Goal: Task Accomplishment & Management: Manage account settings

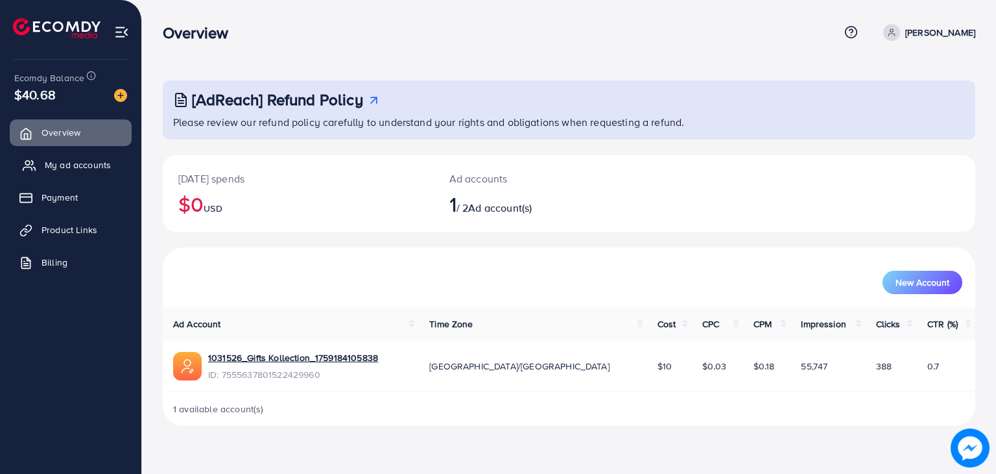
click at [106, 169] on span "My ad accounts" at bounding box center [78, 164] width 66 height 13
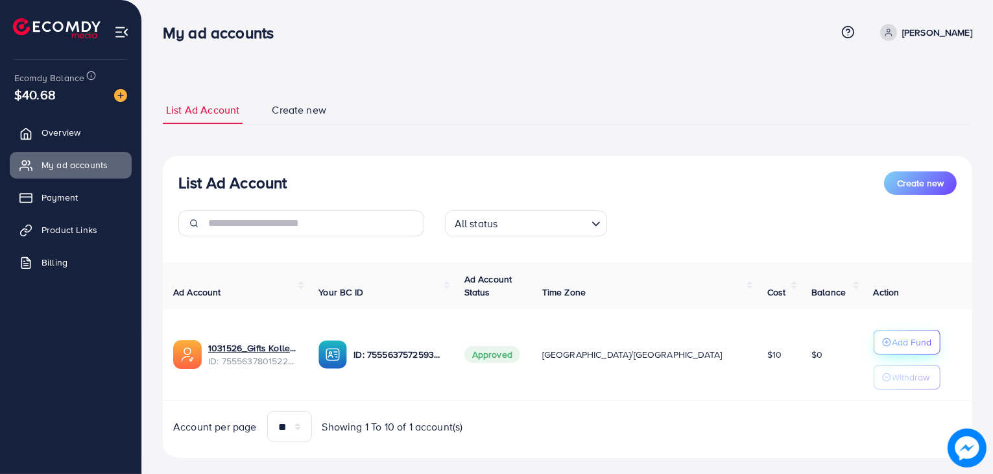
click at [895, 330] on button "Add Fund" at bounding box center [907, 342] width 67 height 25
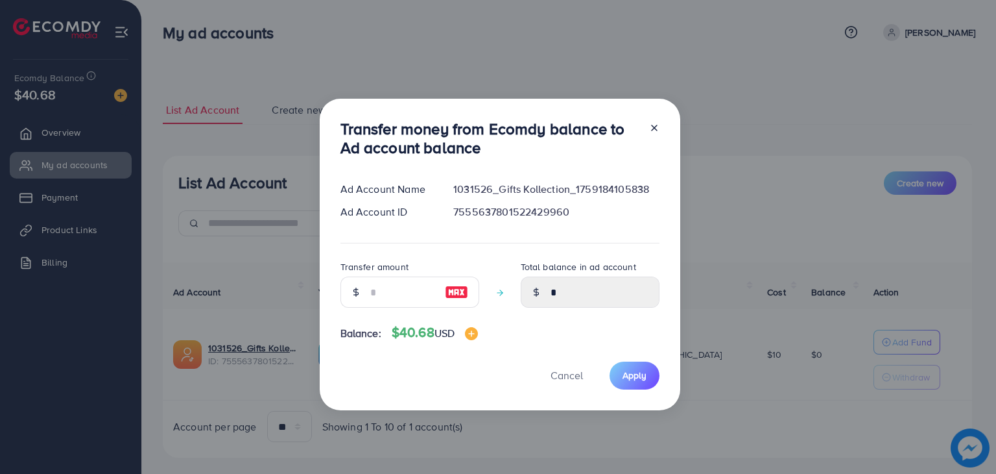
click at [652, 126] on icon at bounding box center [654, 128] width 10 height 10
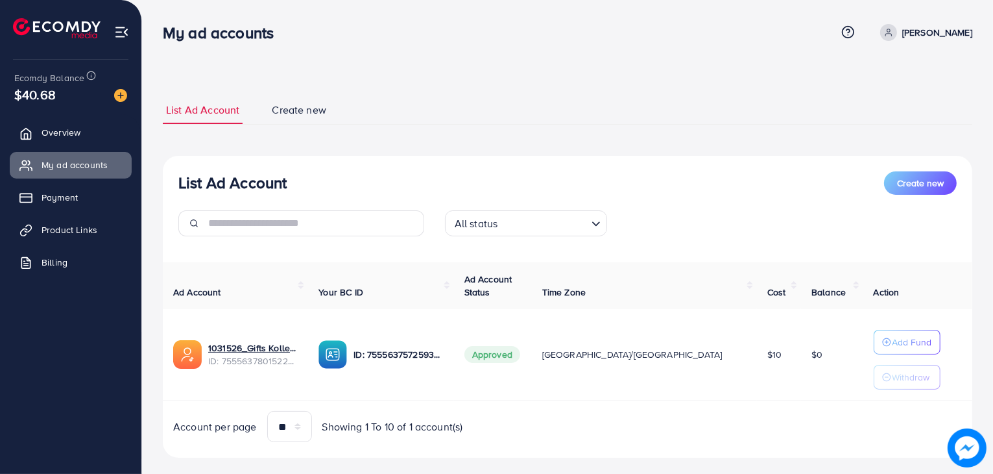
click at [286, 118] on link "Create new" at bounding box center [299, 110] width 61 height 28
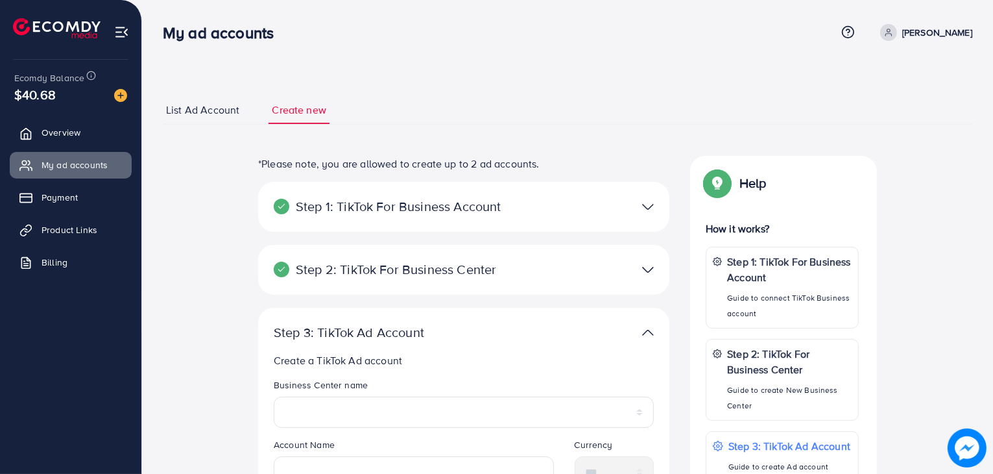
click at [221, 110] on span "List Ad Account" at bounding box center [202, 109] width 73 height 15
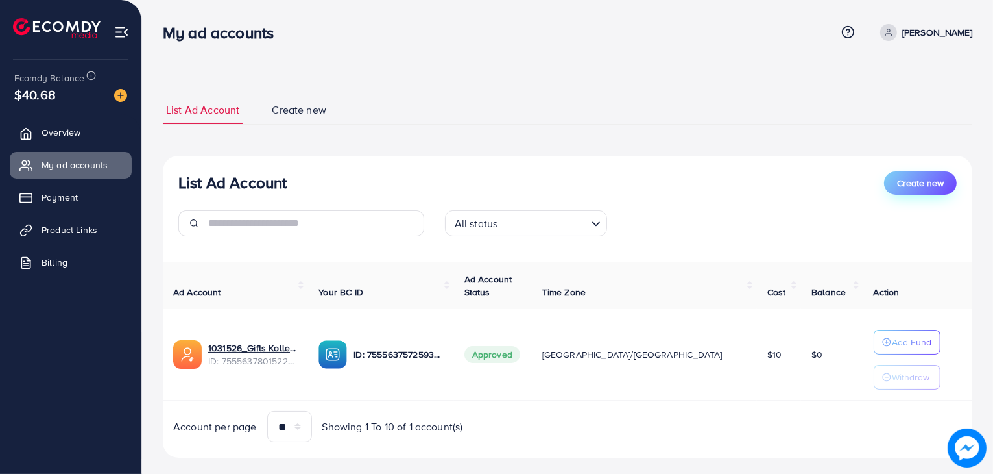
click at [922, 178] on span "Create new" at bounding box center [920, 182] width 47 height 13
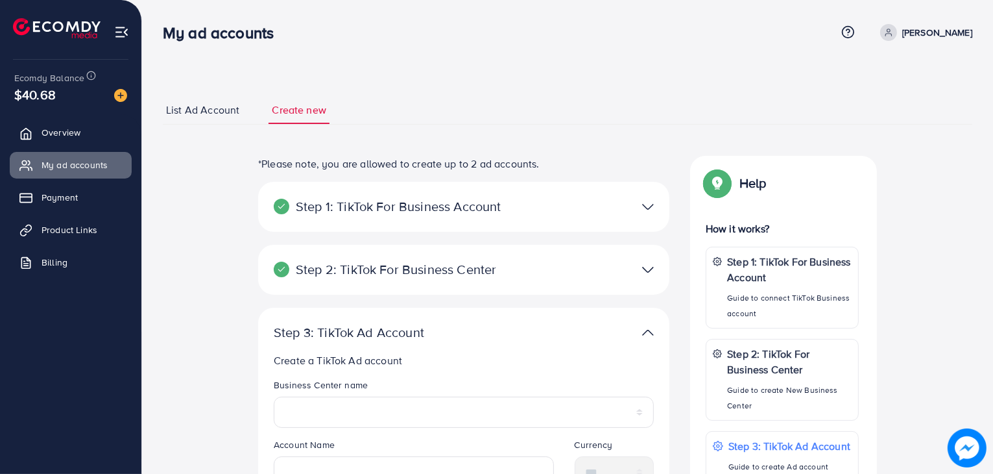
click at [231, 110] on span "List Ad Account" at bounding box center [202, 109] width 73 height 15
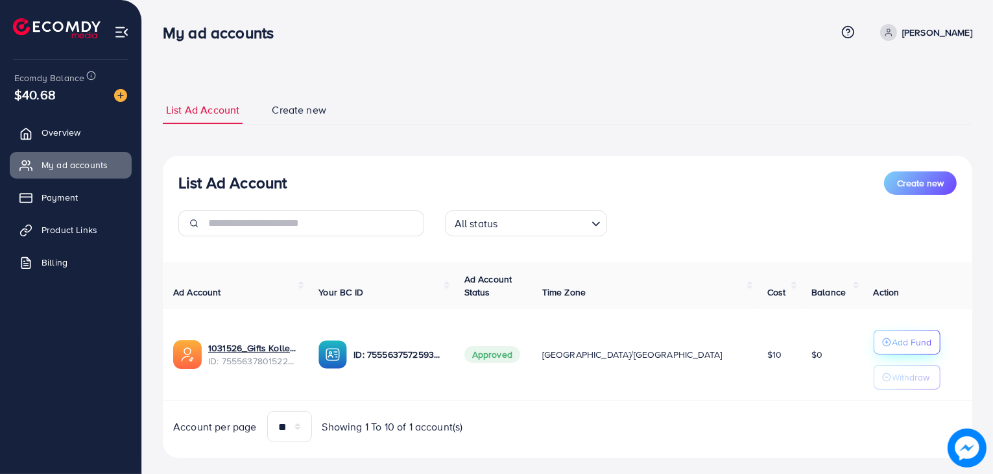
click at [893, 341] on p "Add Fund" at bounding box center [913, 342] width 40 height 16
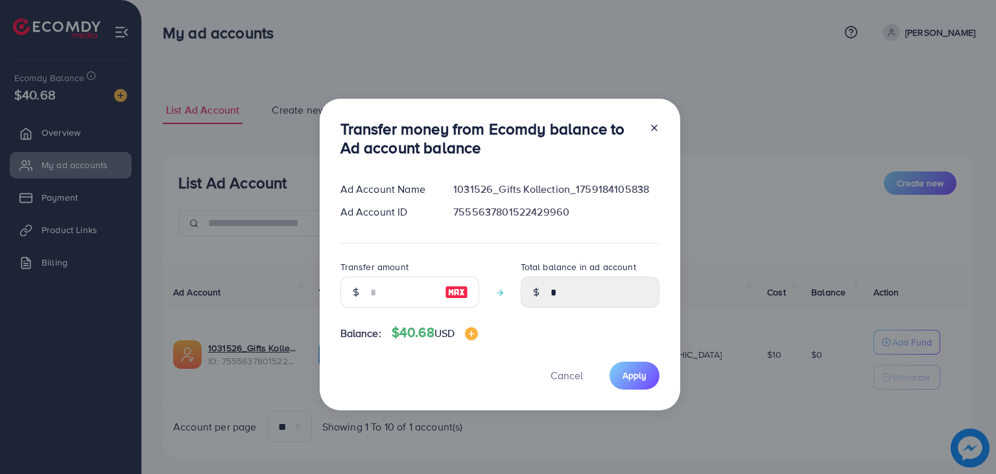
click at [656, 131] on icon at bounding box center [654, 128] width 10 height 10
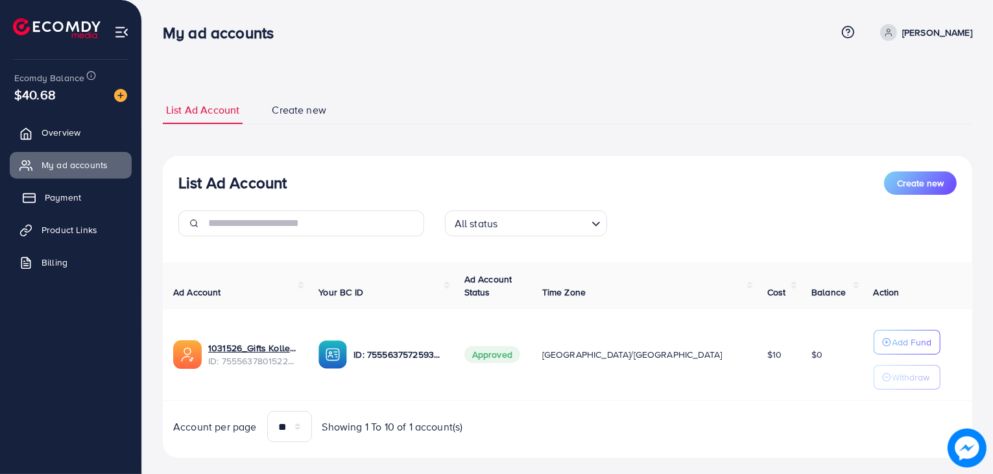
click at [67, 187] on link "Payment" at bounding box center [71, 197] width 122 height 26
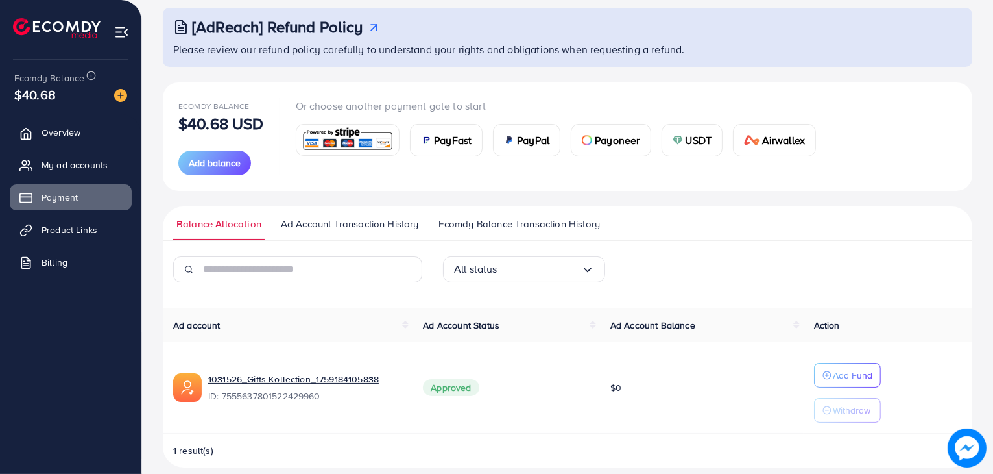
scroll to position [86, 0]
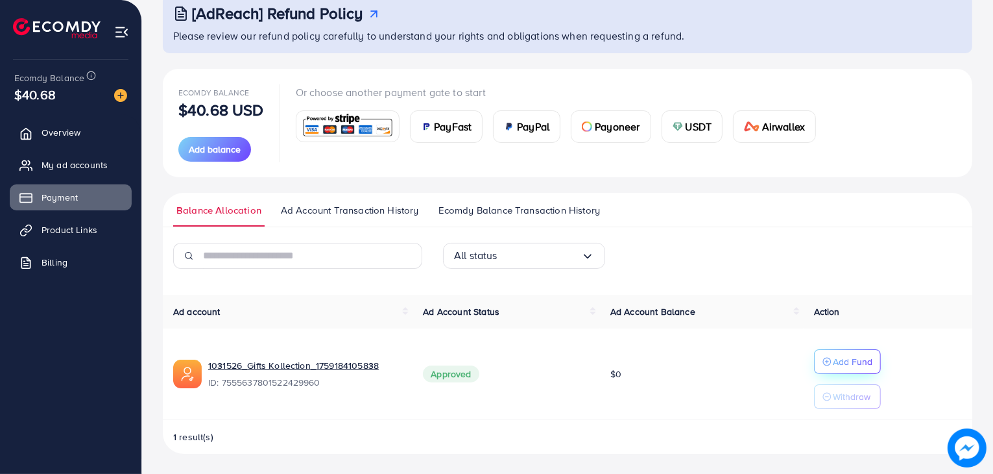
click at [833, 361] on p "Add Fund" at bounding box center [853, 362] width 40 height 16
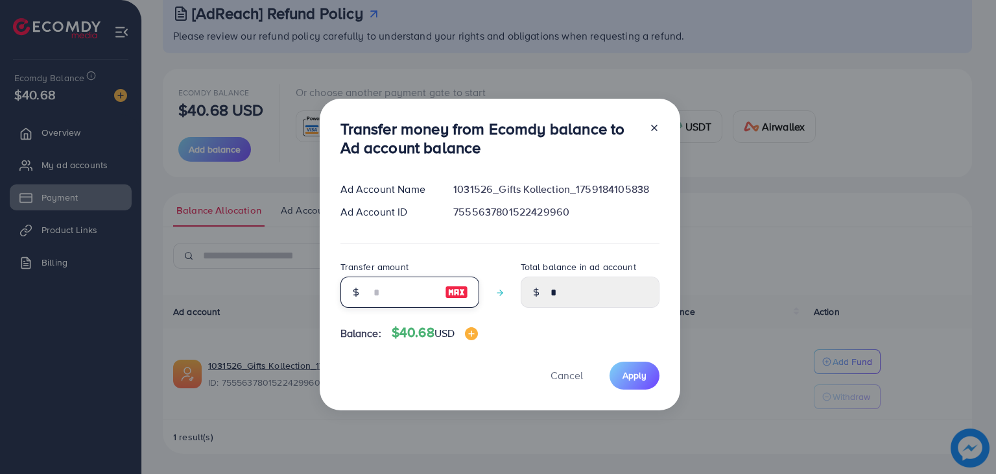
click at [393, 296] on input "number" at bounding box center [402, 291] width 65 height 31
type input "*"
type input "****"
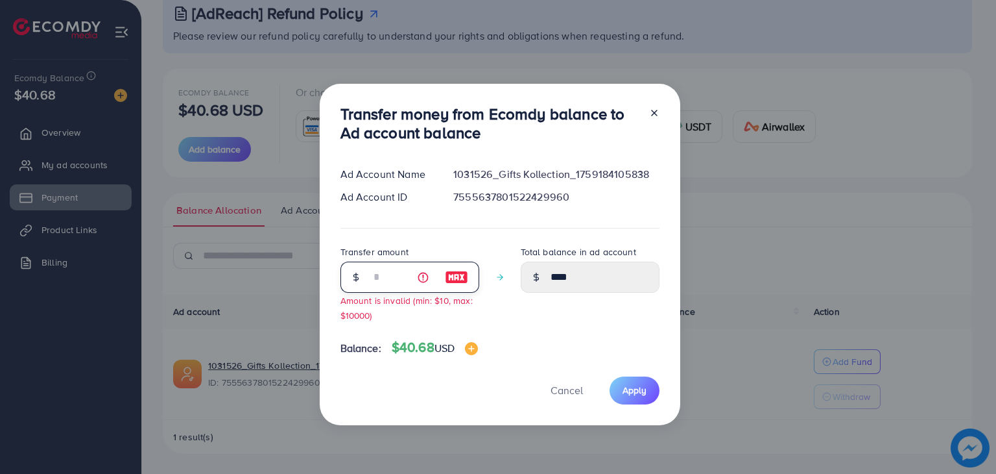
type input "**"
type input "*****"
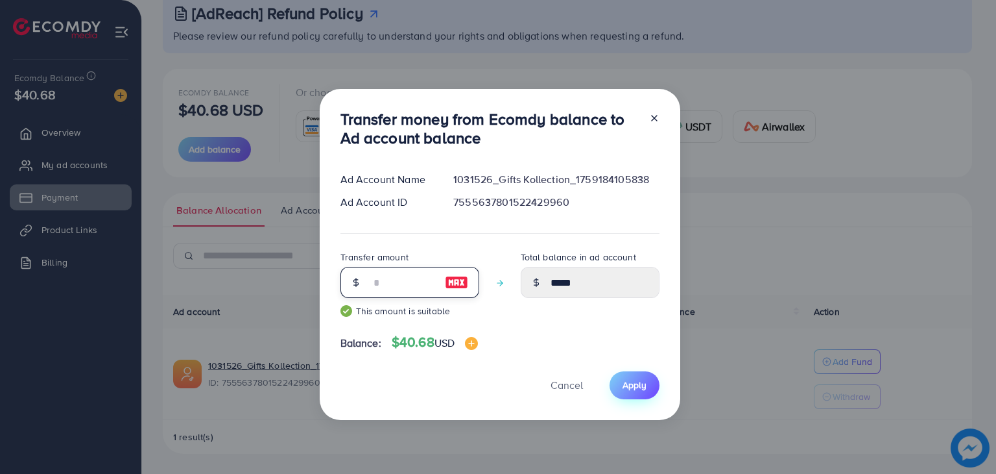
type input "**"
click at [649, 383] on button "Apply" at bounding box center [635, 385] width 50 height 28
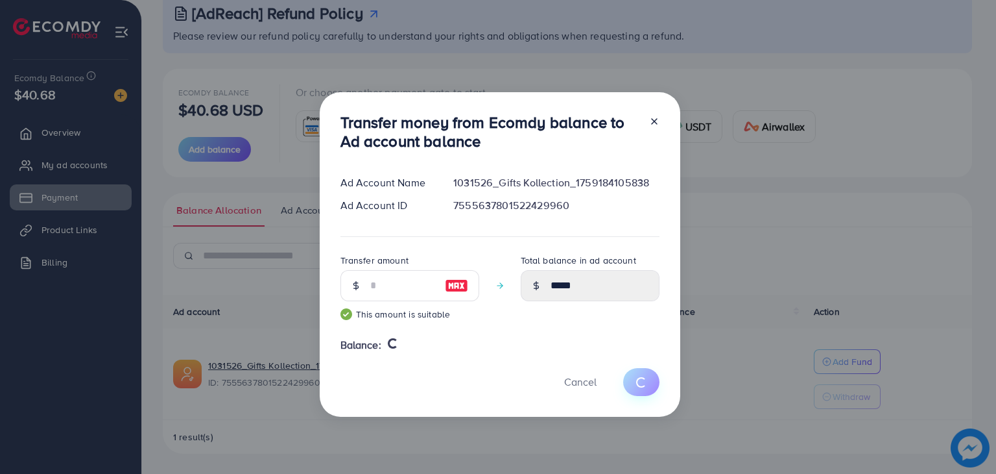
type input "*"
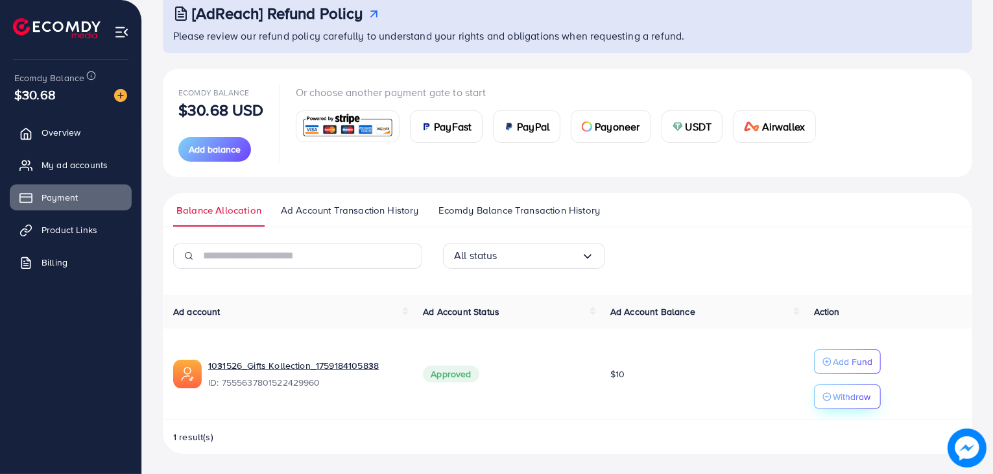
click at [856, 396] on p "Withdraw" at bounding box center [852, 397] width 38 height 16
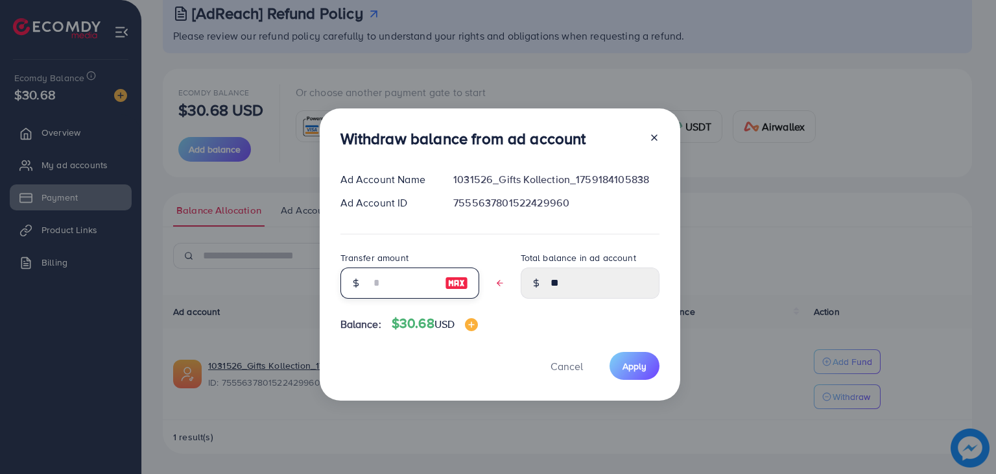
click at [420, 291] on input "text" at bounding box center [402, 282] width 65 height 31
type input "*"
type input "****"
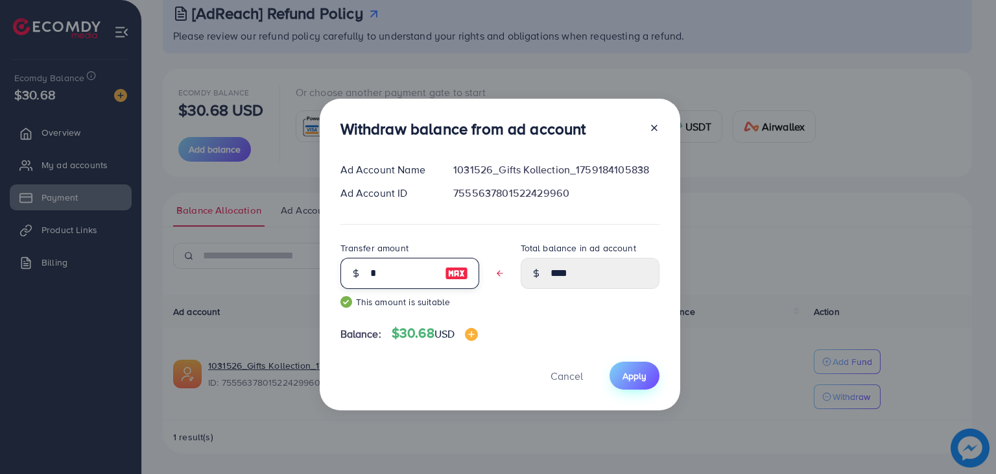
type input "*"
click at [623, 376] on span "Apply" at bounding box center [635, 375] width 24 height 13
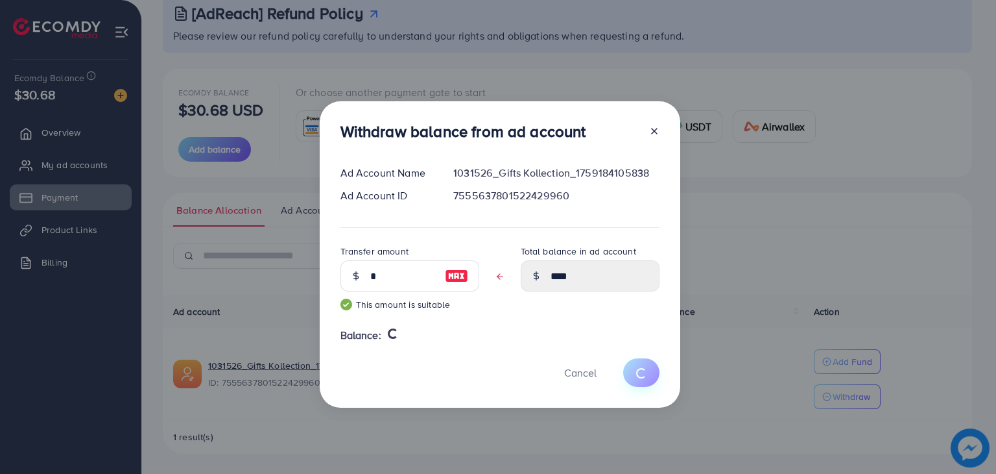
type input "**"
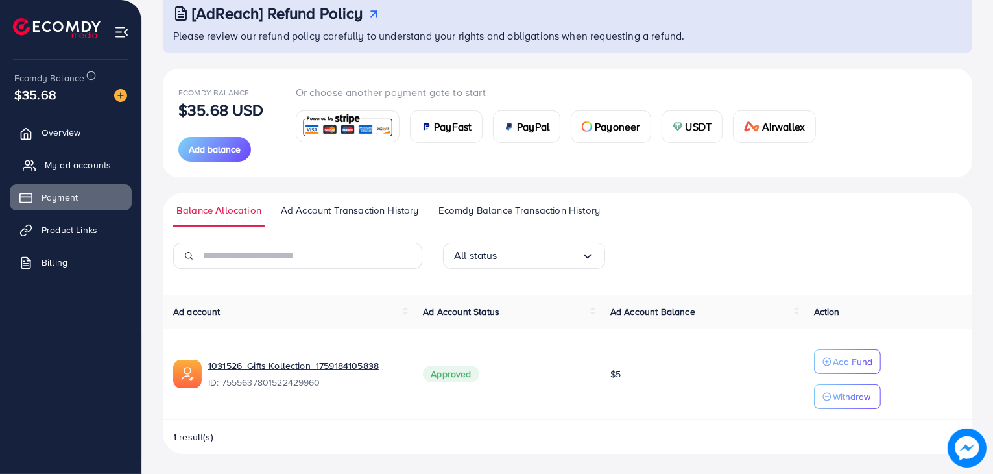
click at [104, 168] on span "My ad accounts" at bounding box center [78, 164] width 66 height 13
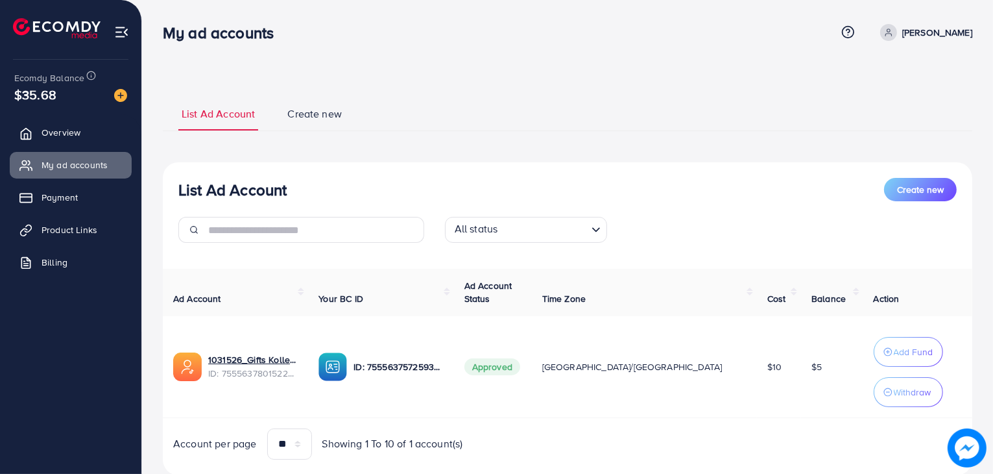
scroll to position [36, 0]
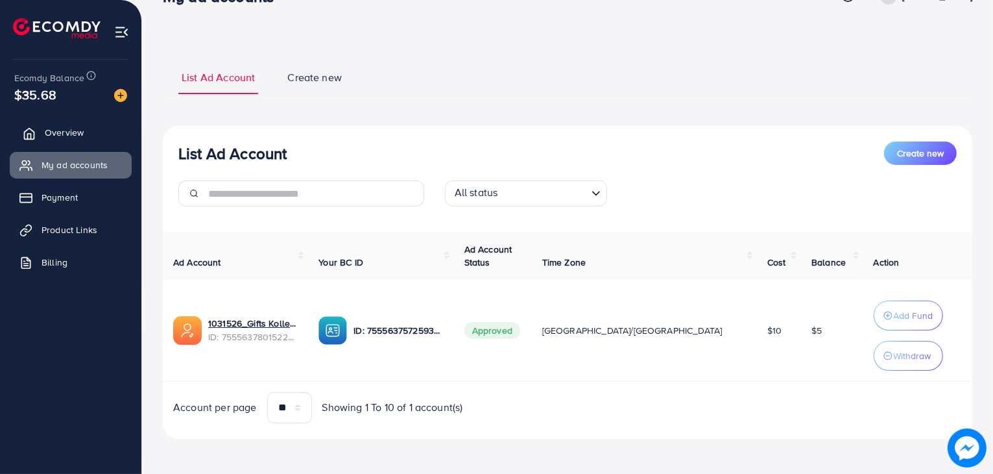
click at [62, 120] on link "Overview" at bounding box center [71, 132] width 122 height 26
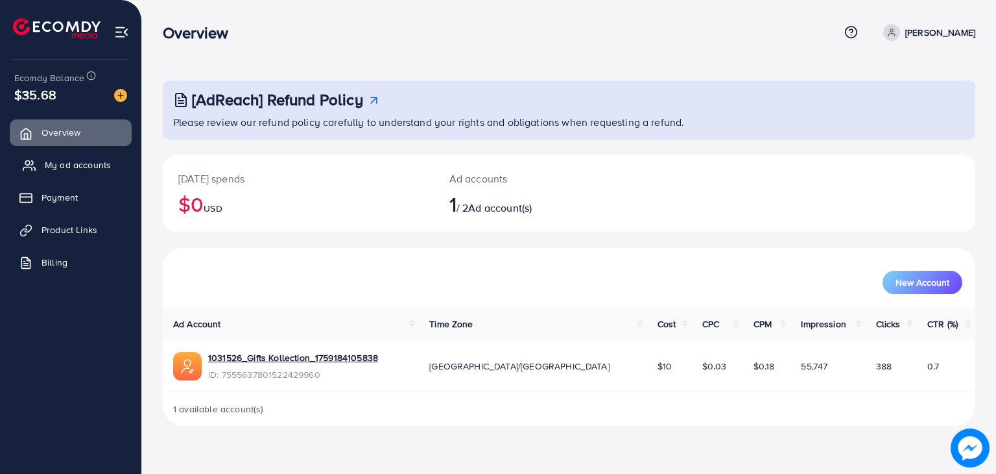
click at [31, 169] on icon at bounding box center [29, 165] width 13 height 13
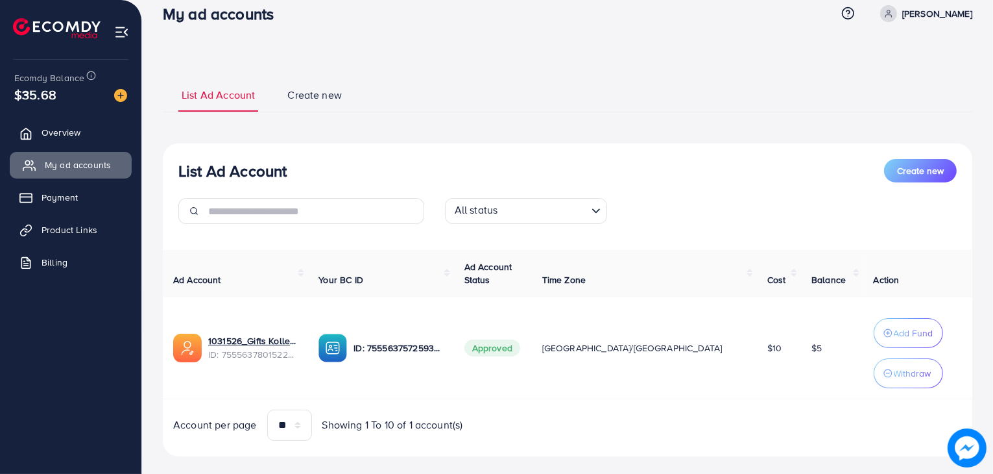
scroll to position [36, 0]
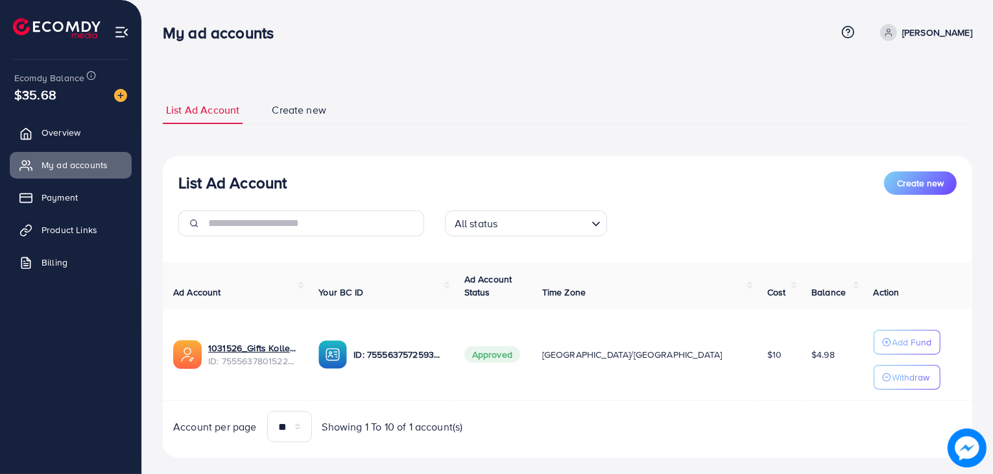
scroll to position [19, 0]
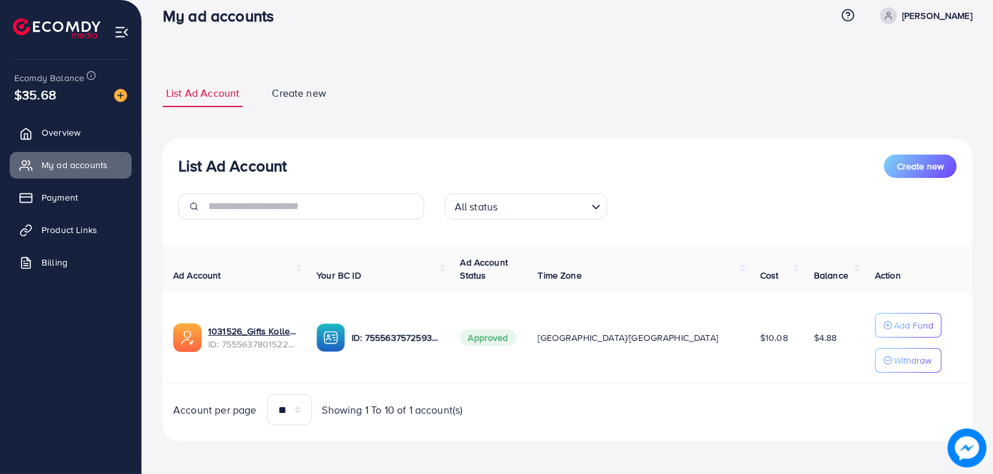
scroll to position [18, 0]
click at [581, 207] on input "Search for option" at bounding box center [543, 205] width 84 height 20
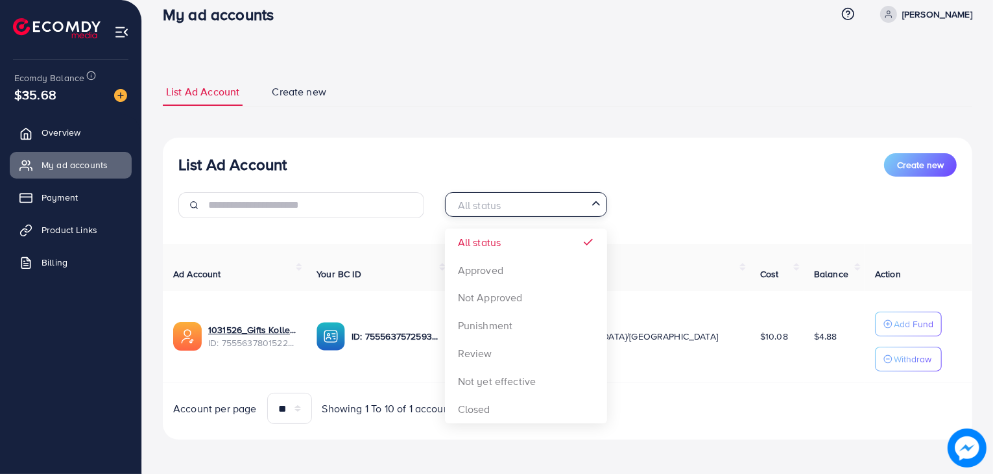
click at [597, 195] on div "Loading..." at bounding box center [597, 203] width 19 height 17
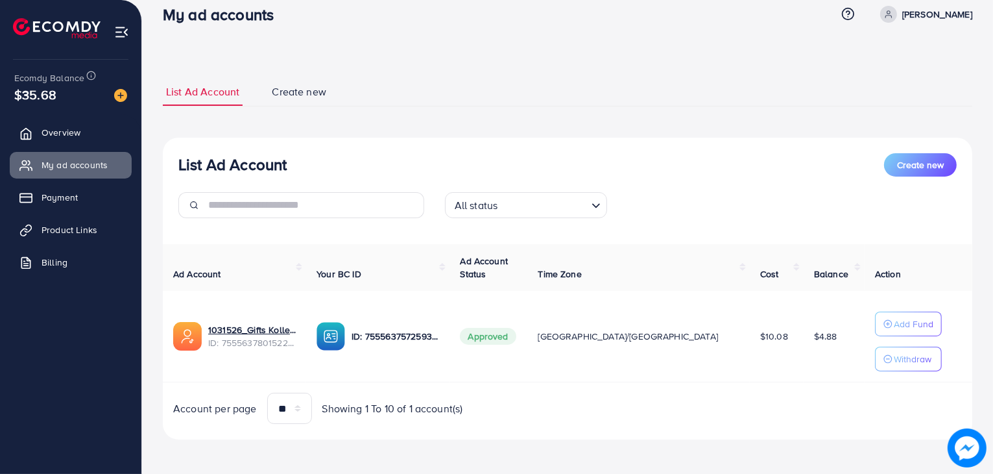
scroll to position [19, 0]
